Goal: Information Seeking & Learning: Learn about a topic

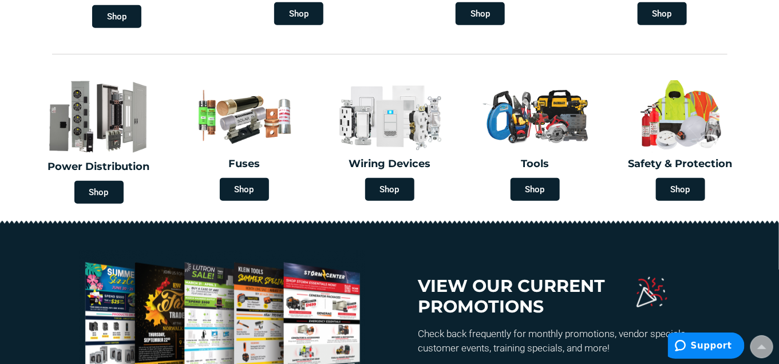
scroll to position [629, 0]
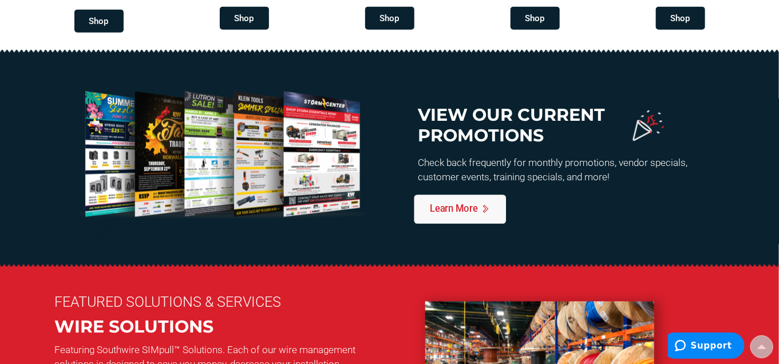
click at [437, 204] on span "Learn More" at bounding box center [454, 209] width 48 height 10
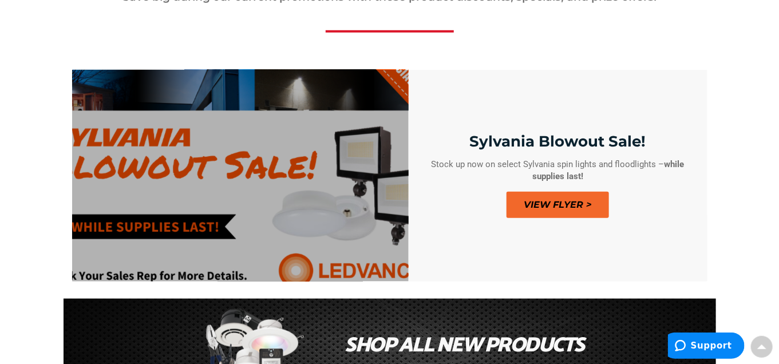
scroll to position [400, 0]
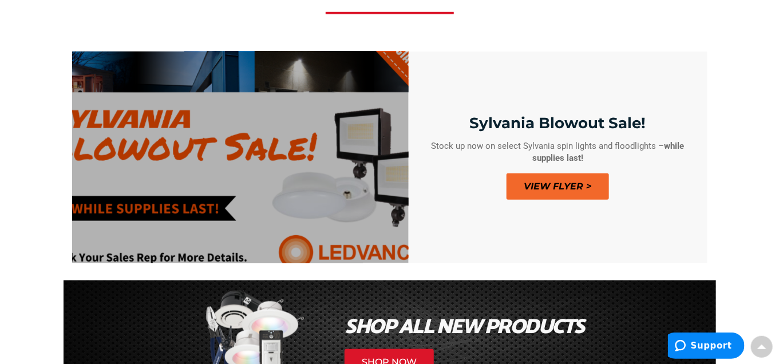
click at [562, 185] on span "View Flyer >" at bounding box center [557, 186] width 102 height 26
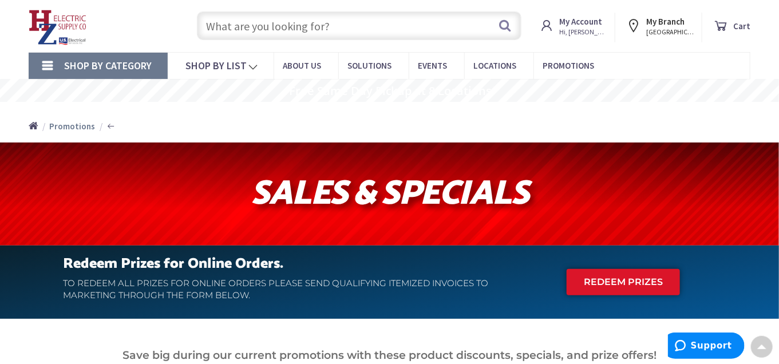
scroll to position [0, 0]
